Goal: Navigation & Orientation: Find specific page/section

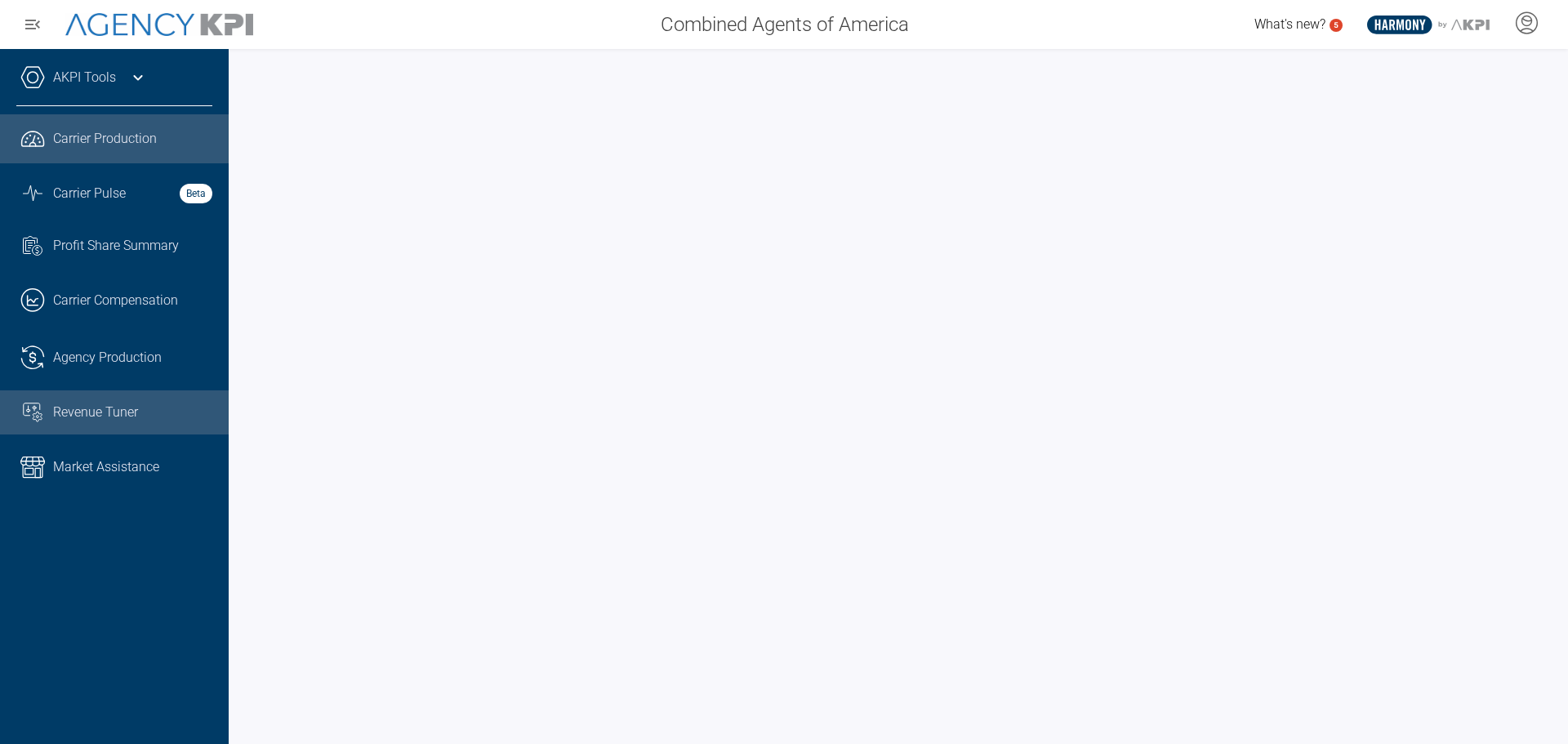
click at [122, 400] on link "Revenue Tuner" at bounding box center [114, 412] width 229 height 44
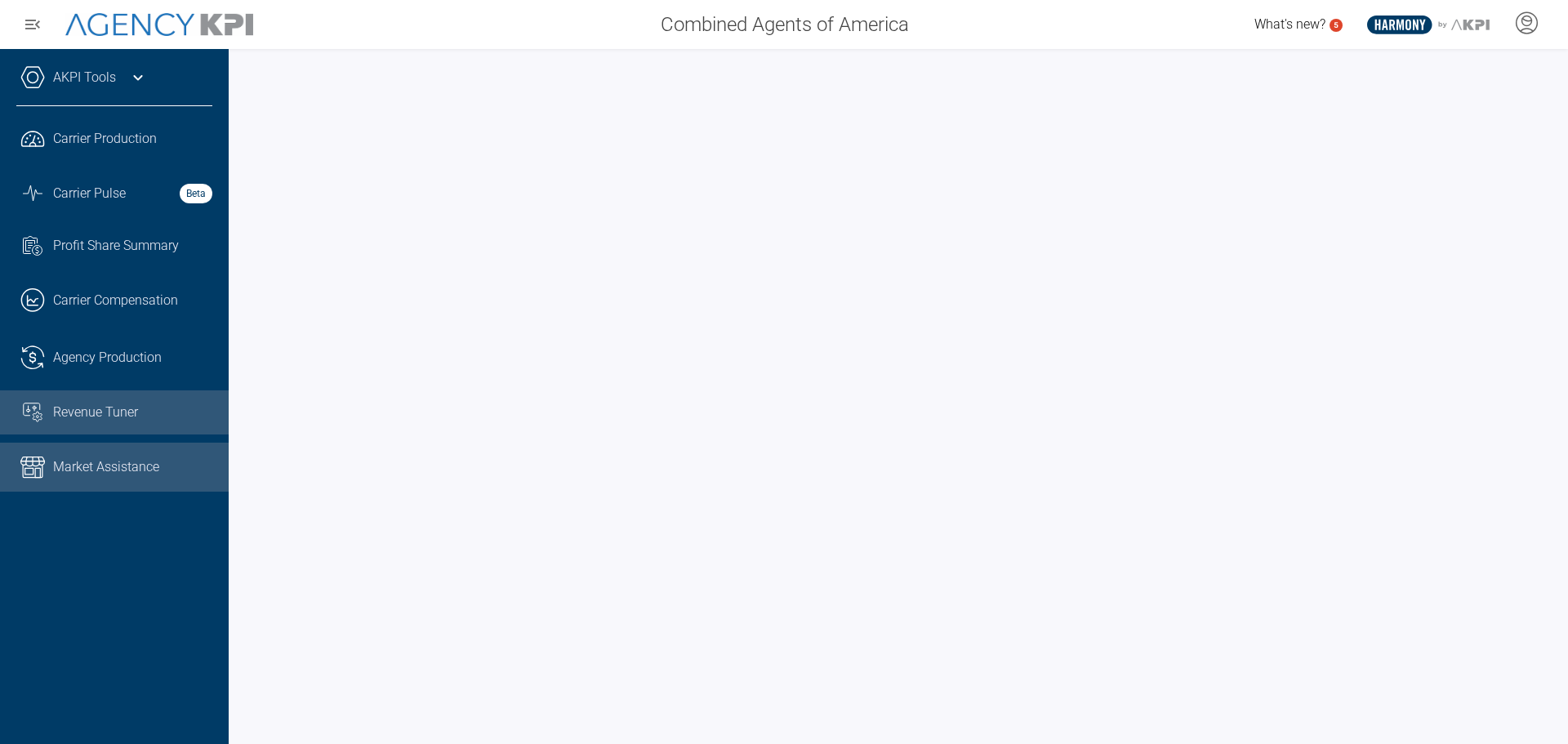
click at [155, 457] on span "Market Assistance" at bounding box center [106, 467] width 106 height 19
click at [124, 429] on link "Revenue Tuner" at bounding box center [114, 412] width 229 height 44
click at [152, 468] on span "Market Assistance" at bounding box center [106, 467] width 106 height 19
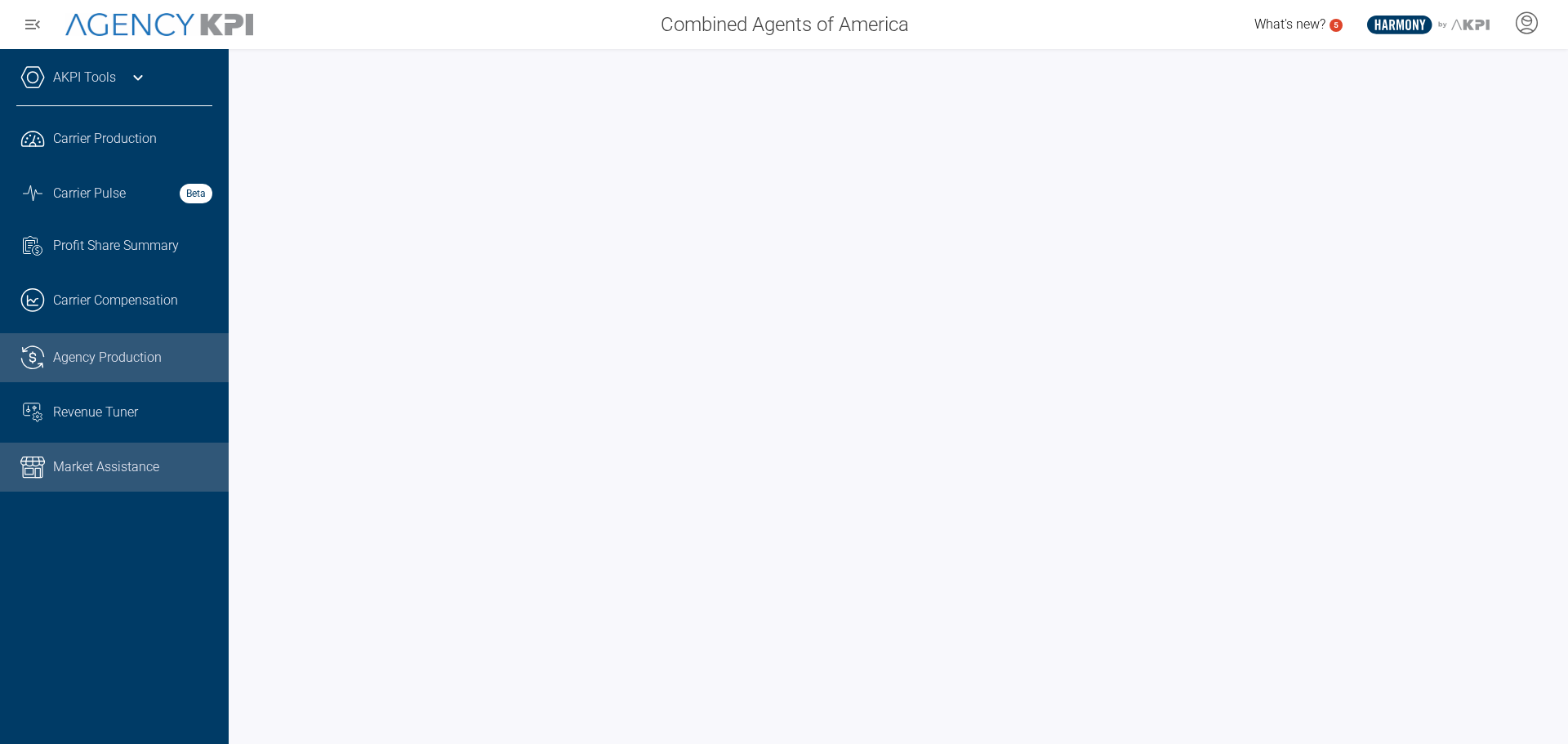
click at [80, 335] on link ".cls-1{fill:none;stroke:#221f20;stroke-linecap:round;stroke-linejoin:round;stro…" at bounding box center [114, 358] width 229 height 49
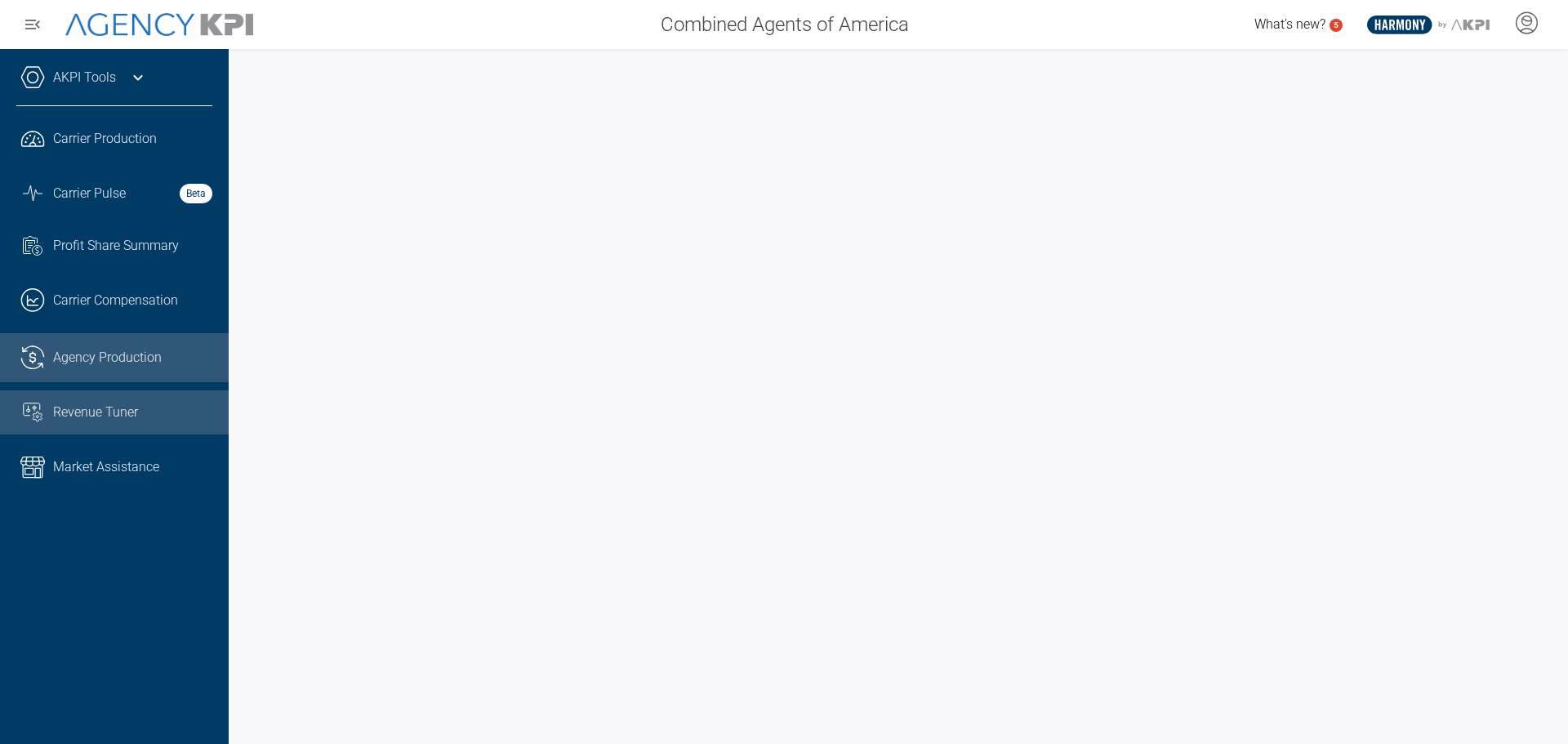
click at [114, 417] on span "Revenue Tuner" at bounding box center [95, 412] width 85 height 19
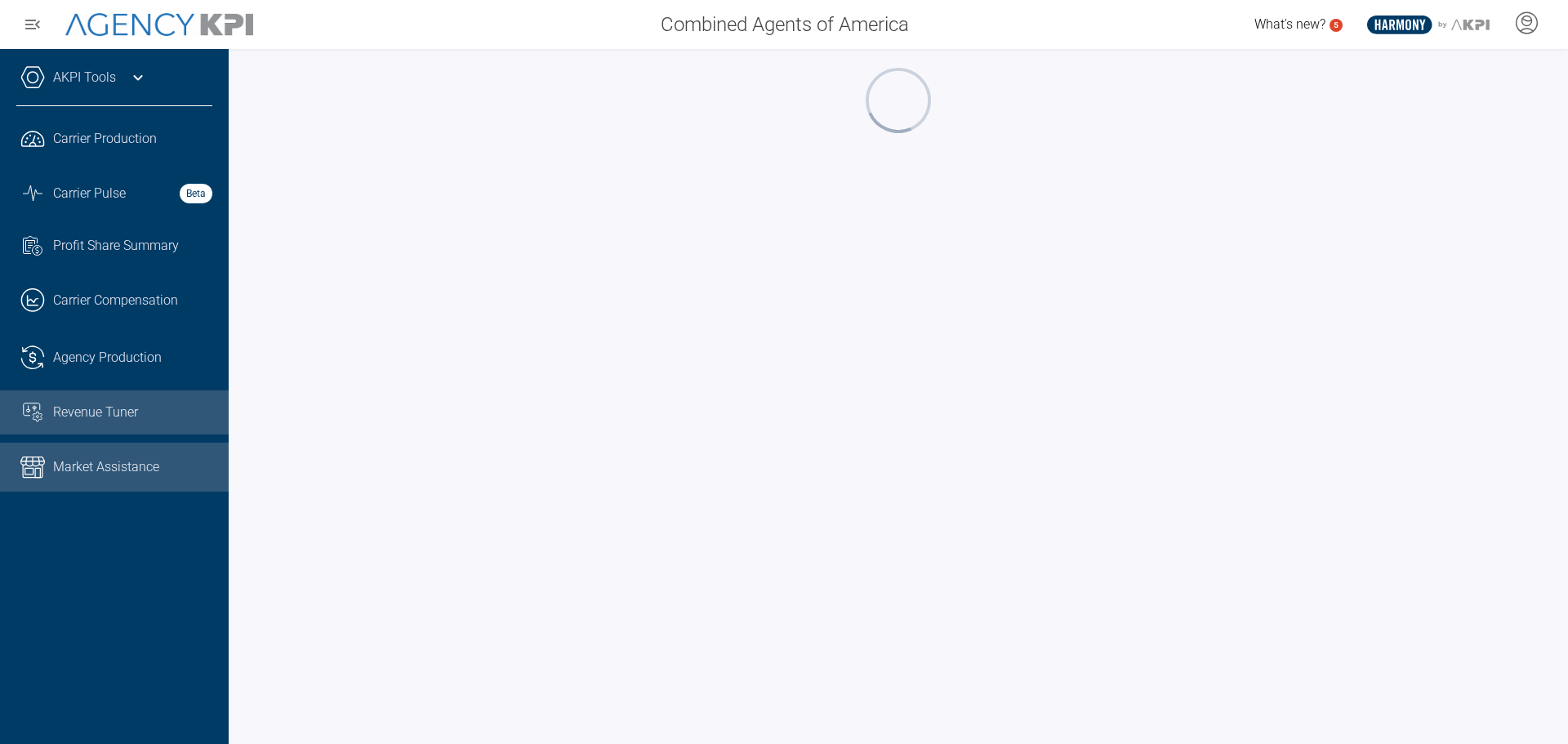
click at [106, 462] on span "Market Assistance" at bounding box center [106, 467] width 106 height 19
click at [108, 415] on span "Revenue Tuner" at bounding box center [95, 412] width 85 height 19
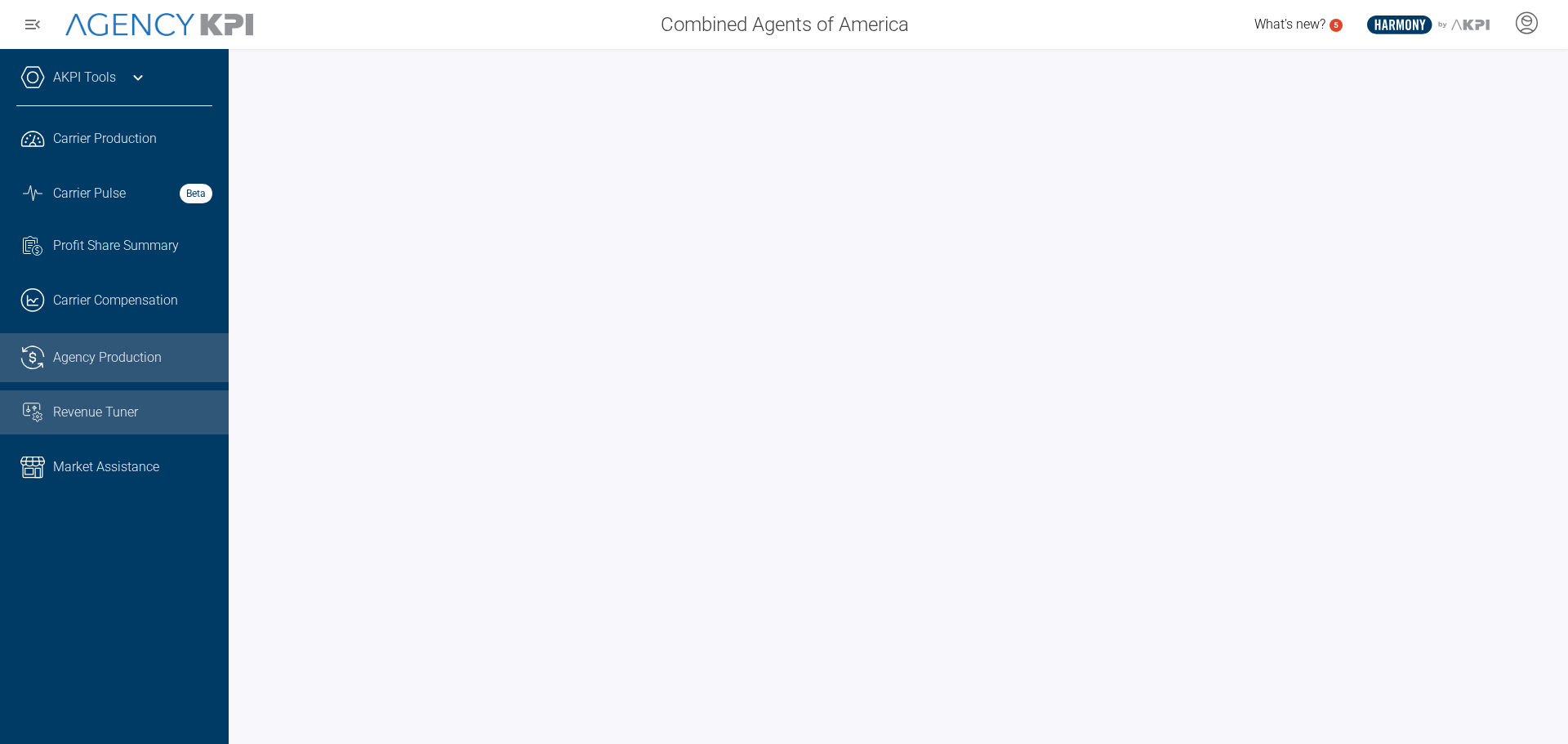
click at [86, 371] on link ".cls-1{fill:none;stroke:#221f20;stroke-linecap:round;stroke-linejoin:round;stro…" at bounding box center [114, 358] width 229 height 49
drag, startPoint x: 1553, startPoint y: 326, endPoint x: 1555, endPoint y: 338, distance: 12.2
click at [1555, 338] on div at bounding box center [898, 395] width 1340 height 695
click at [73, 399] on link "Revenue Tuner" at bounding box center [114, 412] width 229 height 44
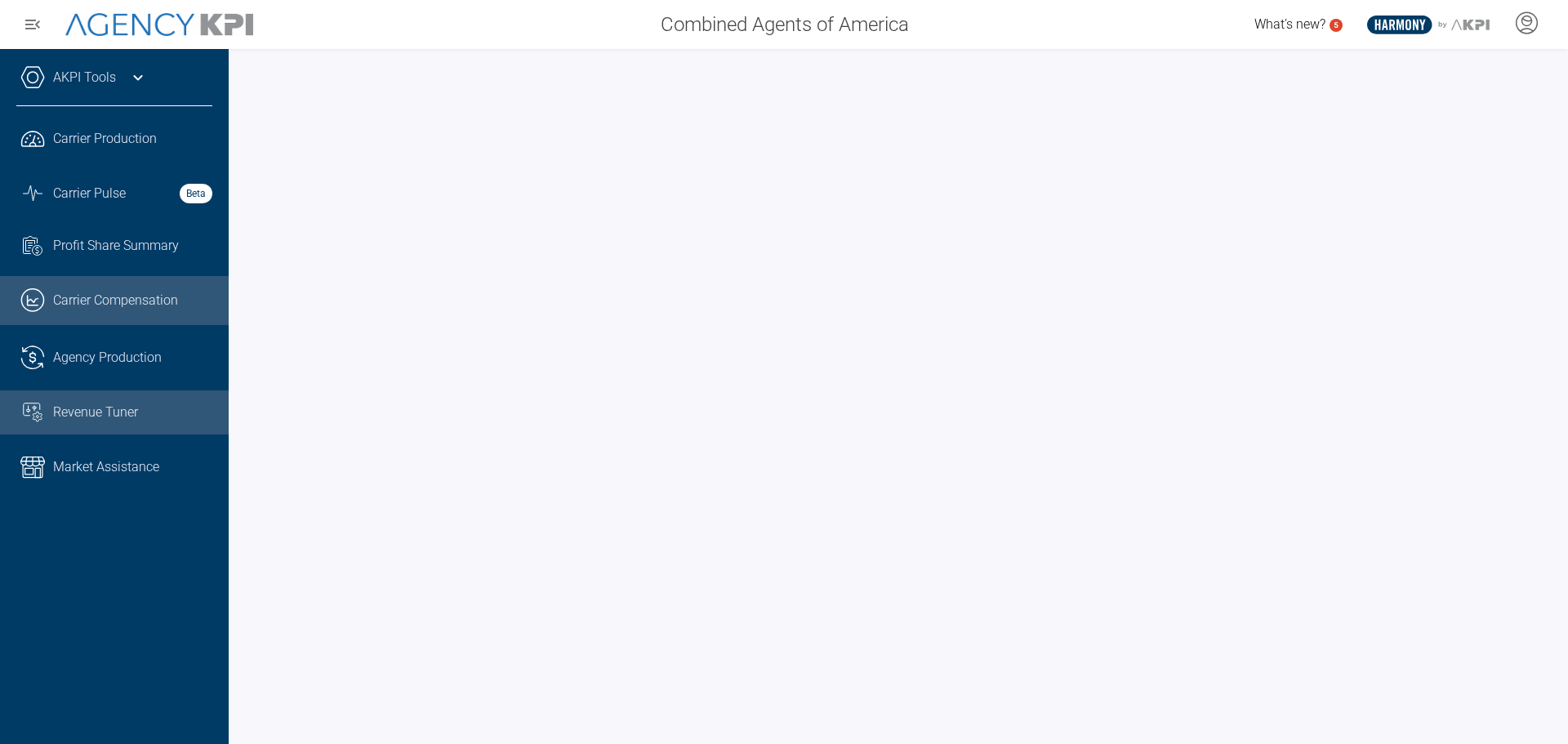
click at [118, 296] on span "Carrier Compensation" at bounding box center [115, 300] width 125 height 19
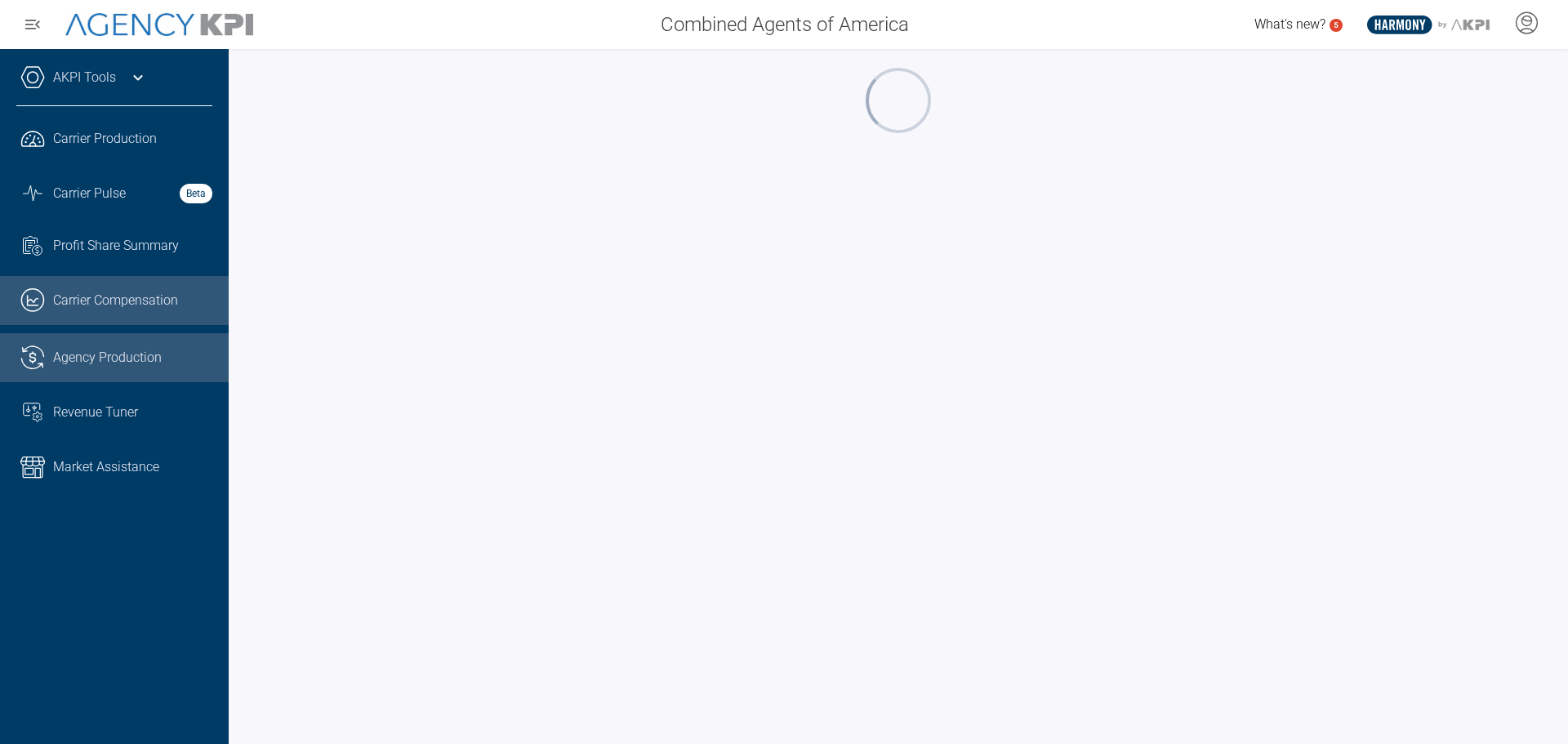
click at [116, 334] on link ".cls-1{fill:none;stroke:#221f20;stroke-linecap:round;stroke-linejoin:round;stro…" at bounding box center [114, 358] width 229 height 49
click at [149, 351] on span "Agency Production" at bounding box center [107, 357] width 109 height 19
click at [89, 340] on link ".cls-1{fill:none;stroke:#221f20;stroke-linecap:round;stroke-linejoin:round;stro…" at bounding box center [114, 358] width 229 height 49
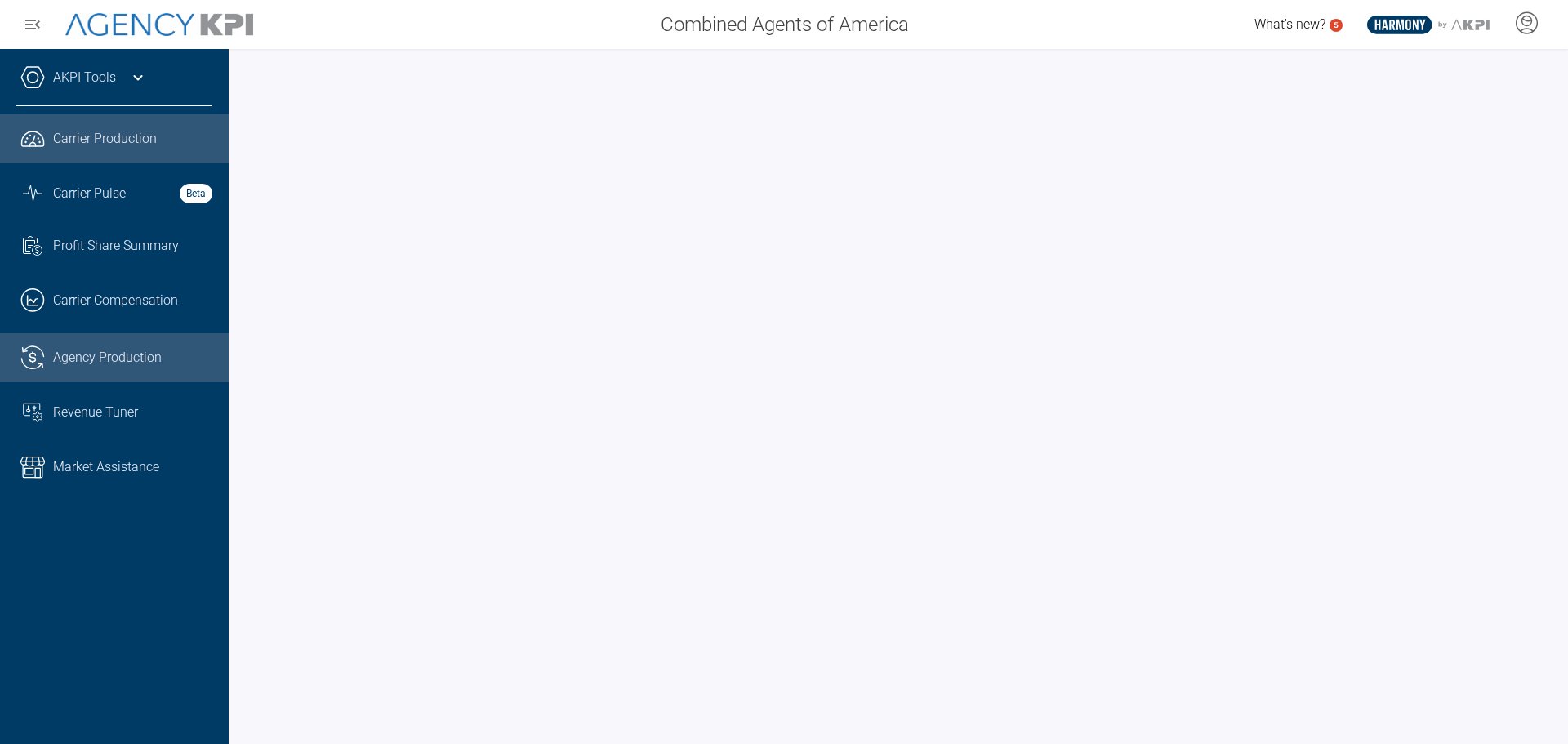
click at [121, 130] on span "Carrier Production" at bounding box center [105, 138] width 104 height 19
click at [50, 369] on link ".cls-1{fill:none;stroke:#221f20;stroke-linecap:round;stroke-linejoin:round;stro…" at bounding box center [114, 358] width 229 height 49
click at [121, 146] on span "Carrier Production" at bounding box center [105, 138] width 104 height 19
click at [111, 355] on span "Agency Production" at bounding box center [107, 357] width 109 height 19
